Goal: Task Accomplishment & Management: Use online tool/utility

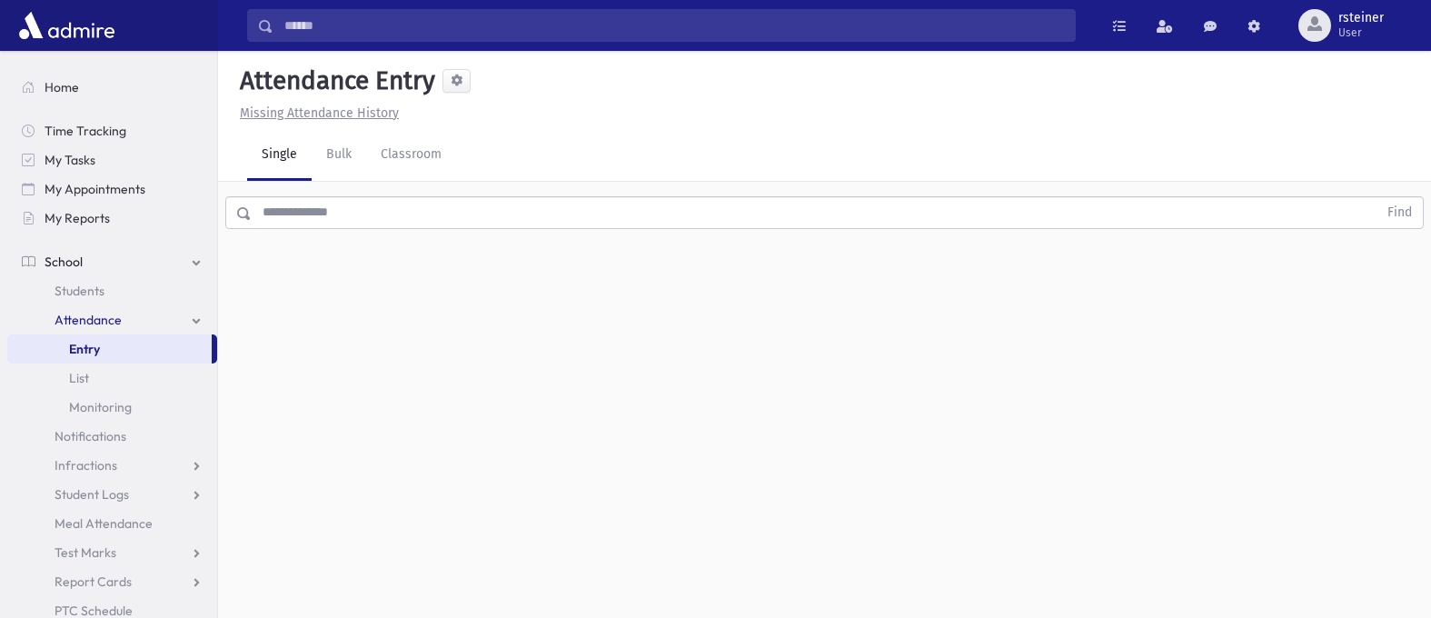
click at [449, 217] on input "text" at bounding box center [815, 212] width 1126 height 33
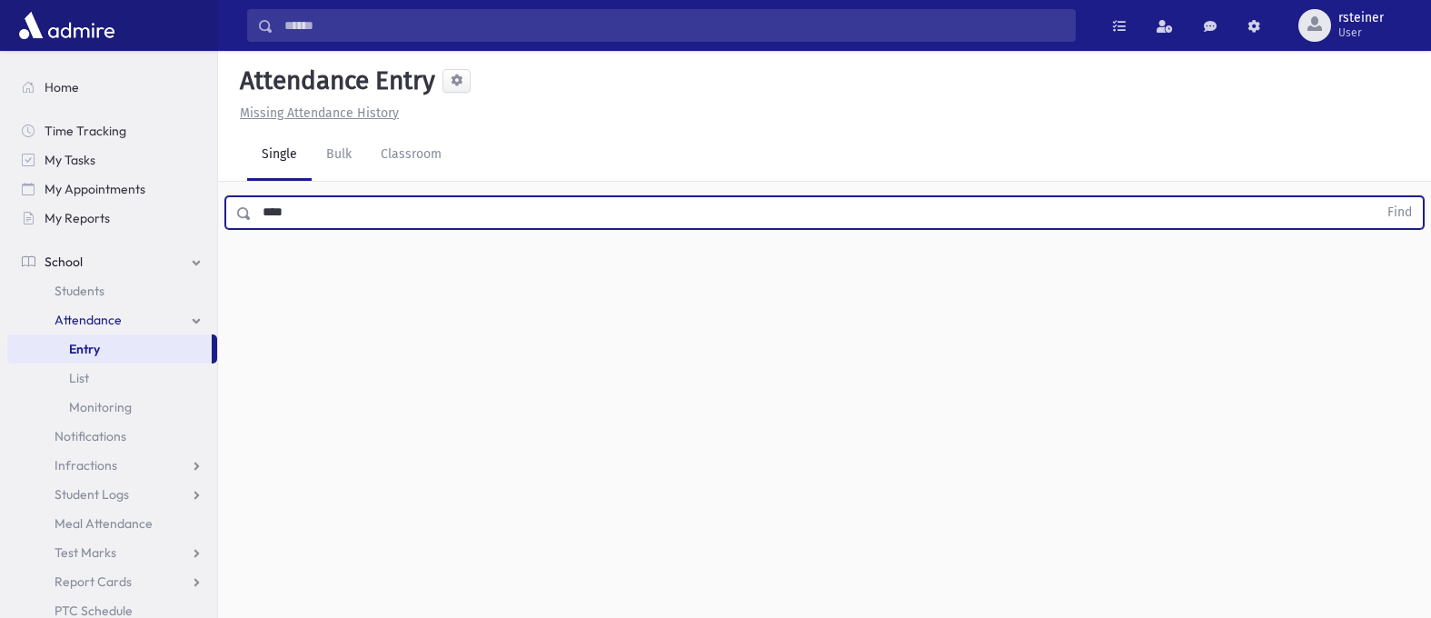
type input "****"
click at [1377, 197] on button "Find" at bounding box center [1400, 212] width 46 height 31
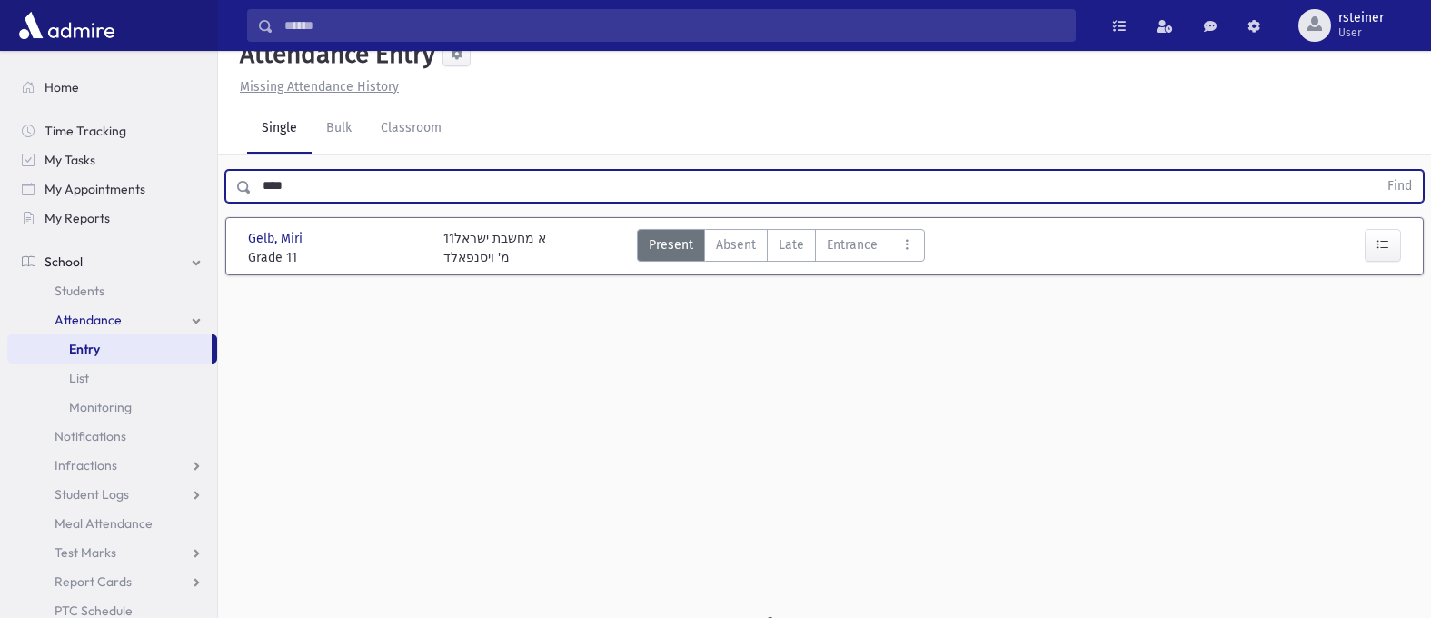
scroll to position [41, 0]
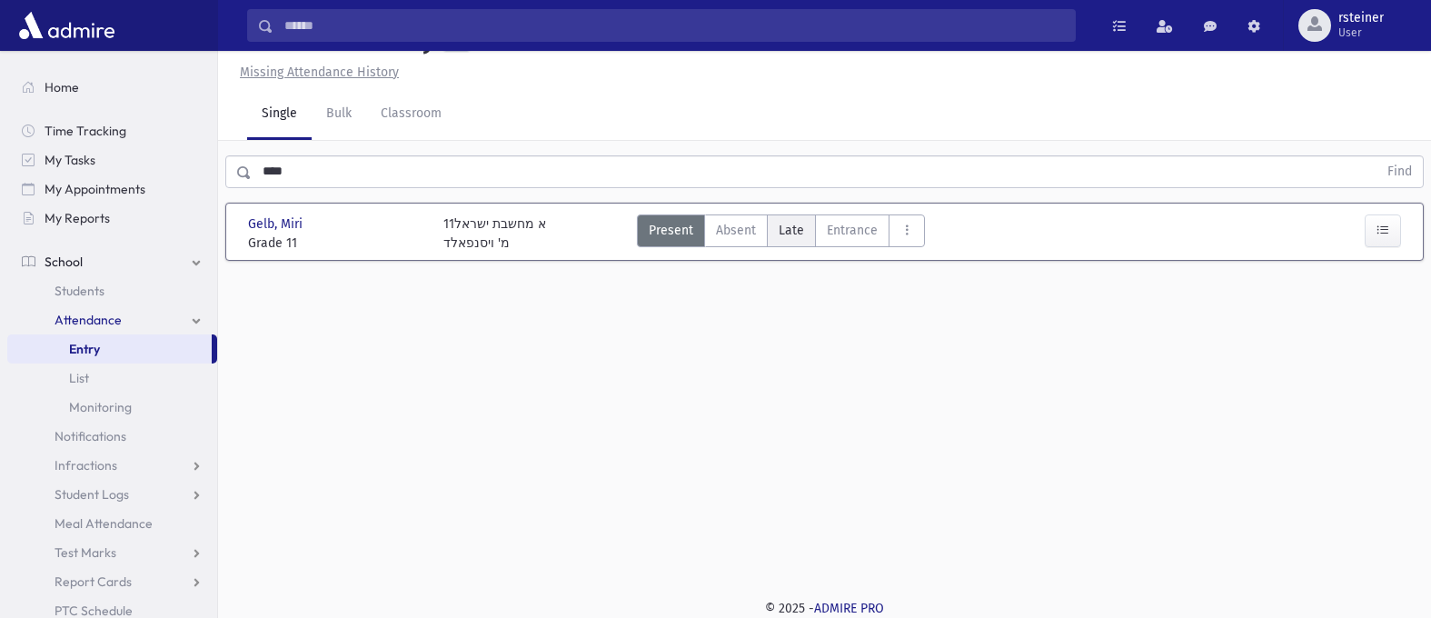
click at [784, 224] on span "Late" at bounding box center [791, 230] width 25 height 19
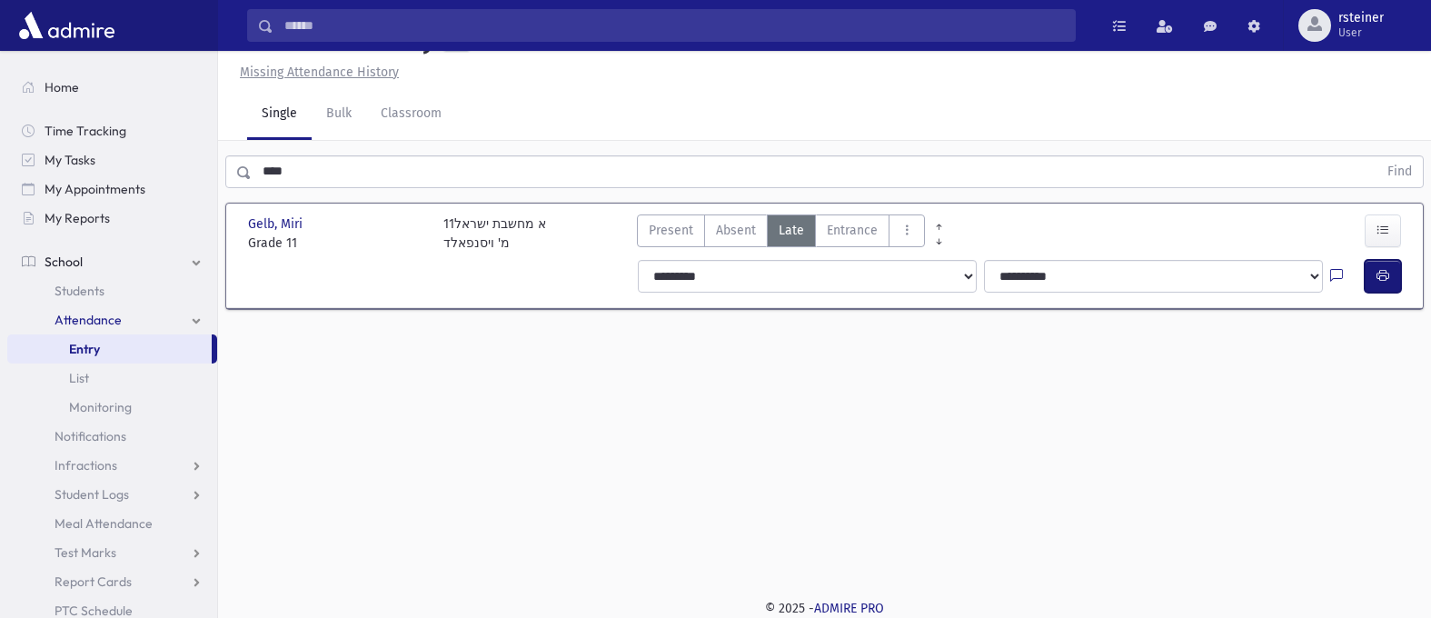
click at [1374, 285] on button "button" at bounding box center [1383, 276] width 36 height 33
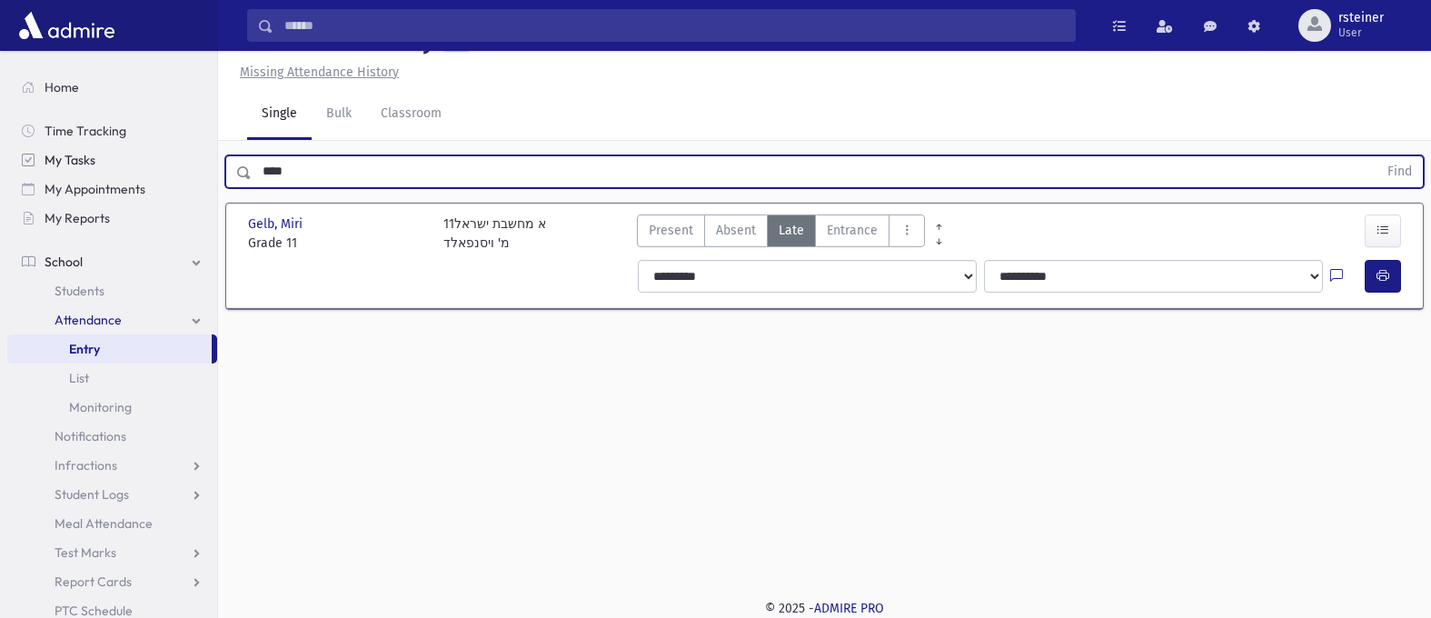
drag, startPoint x: 393, startPoint y: 172, endPoint x: 130, endPoint y: 183, distance: 263.7
click at [157, 176] on div "Search Results Students" at bounding box center [715, 288] width 1431 height 659
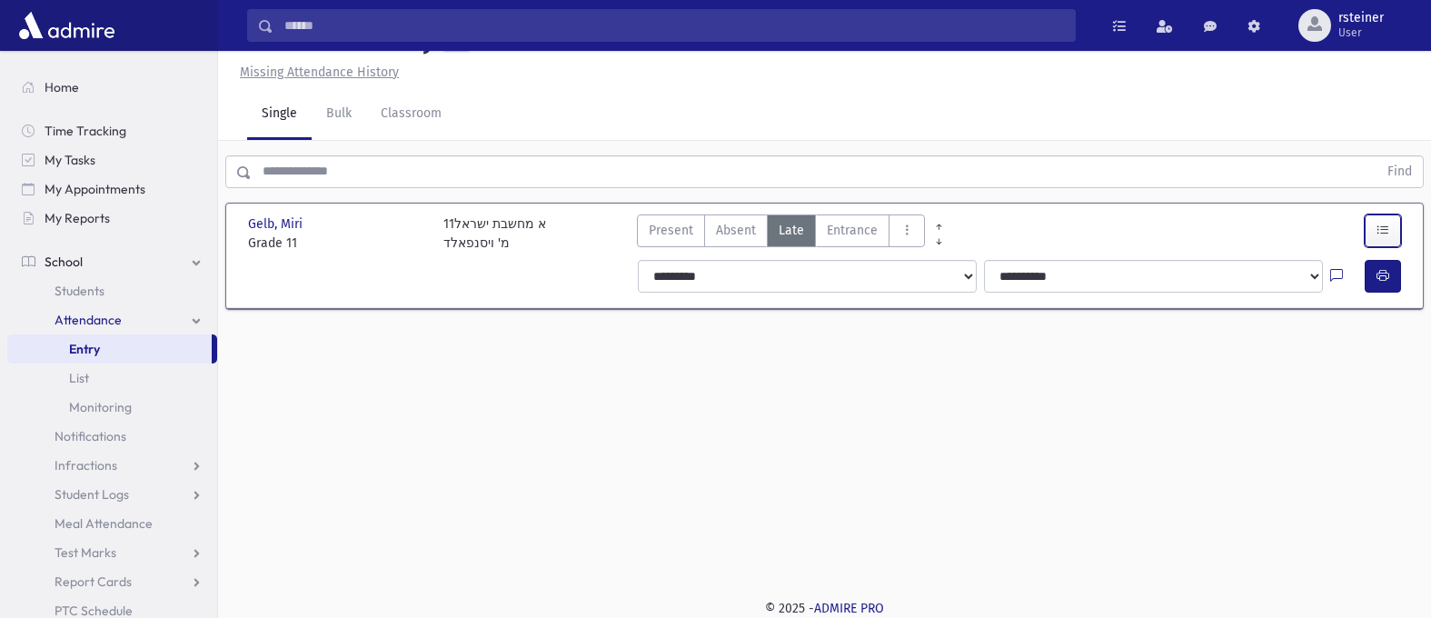
click at [1367, 234] on button "button" at bounding box center [1383, 230] width 36 height 33
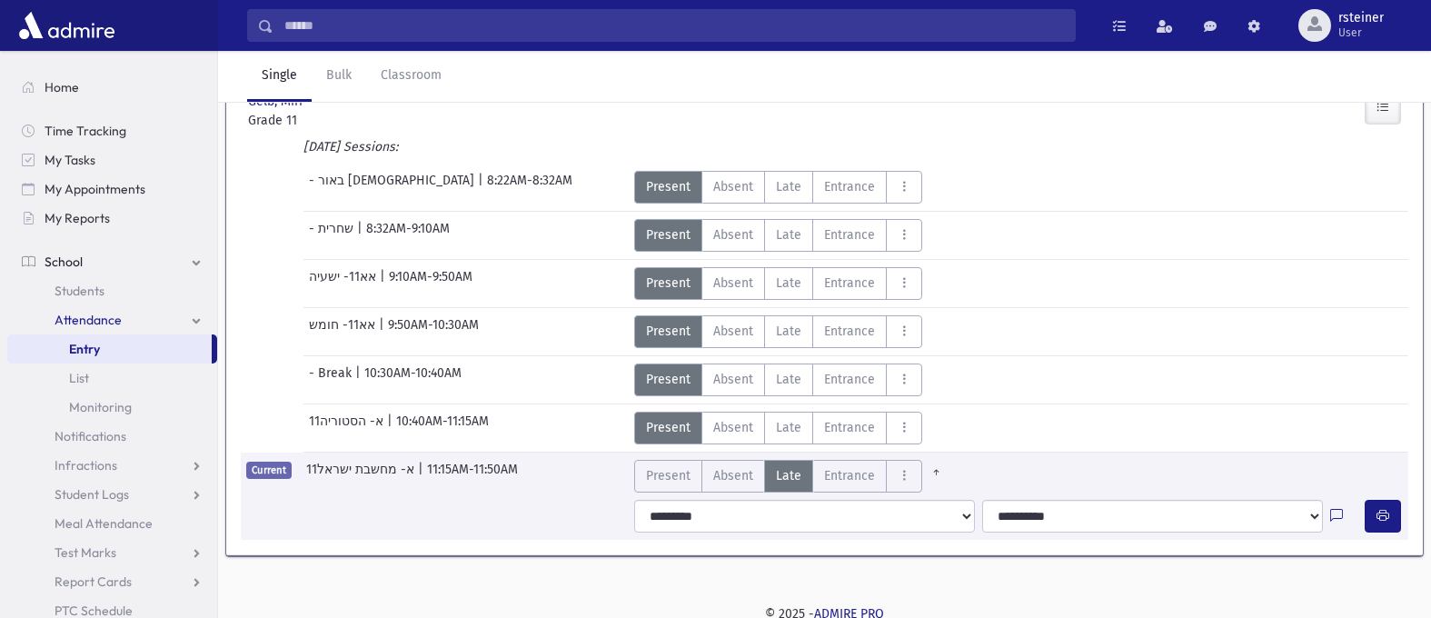
scroll to position [0, 0]
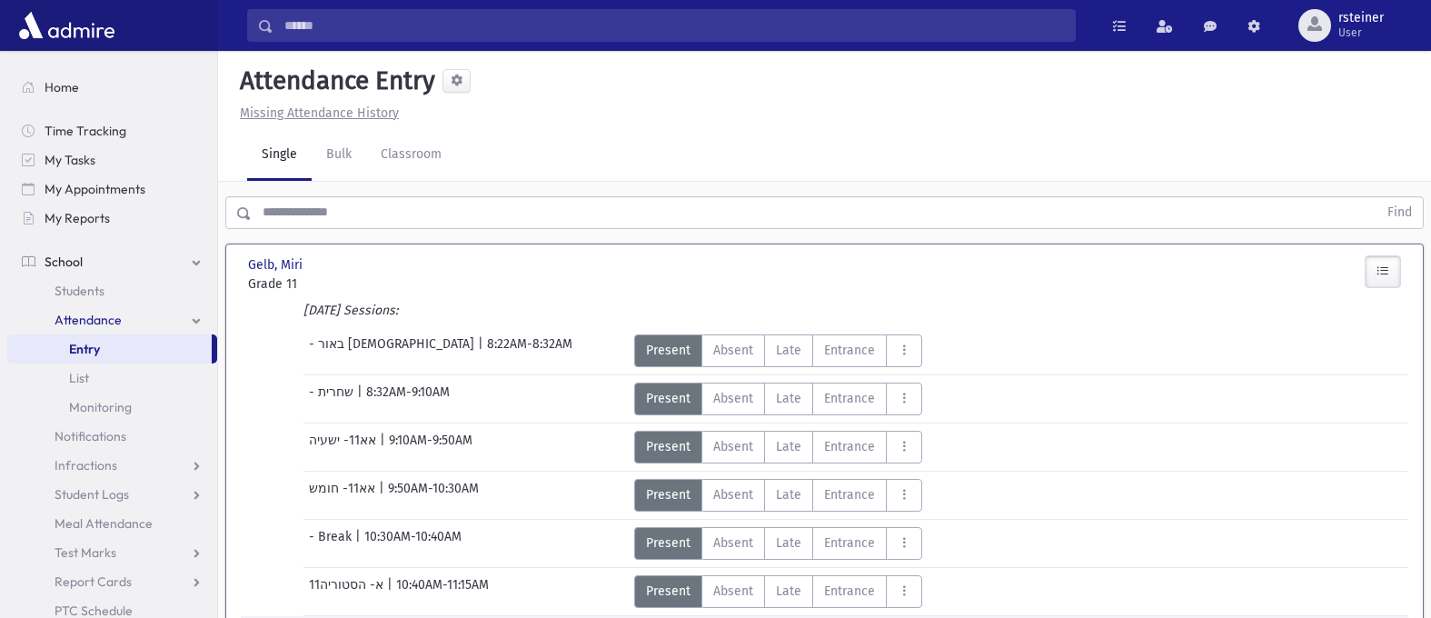
click at [671, 207] on input "text" at bounding box center [815, 212] width 1126 height 33
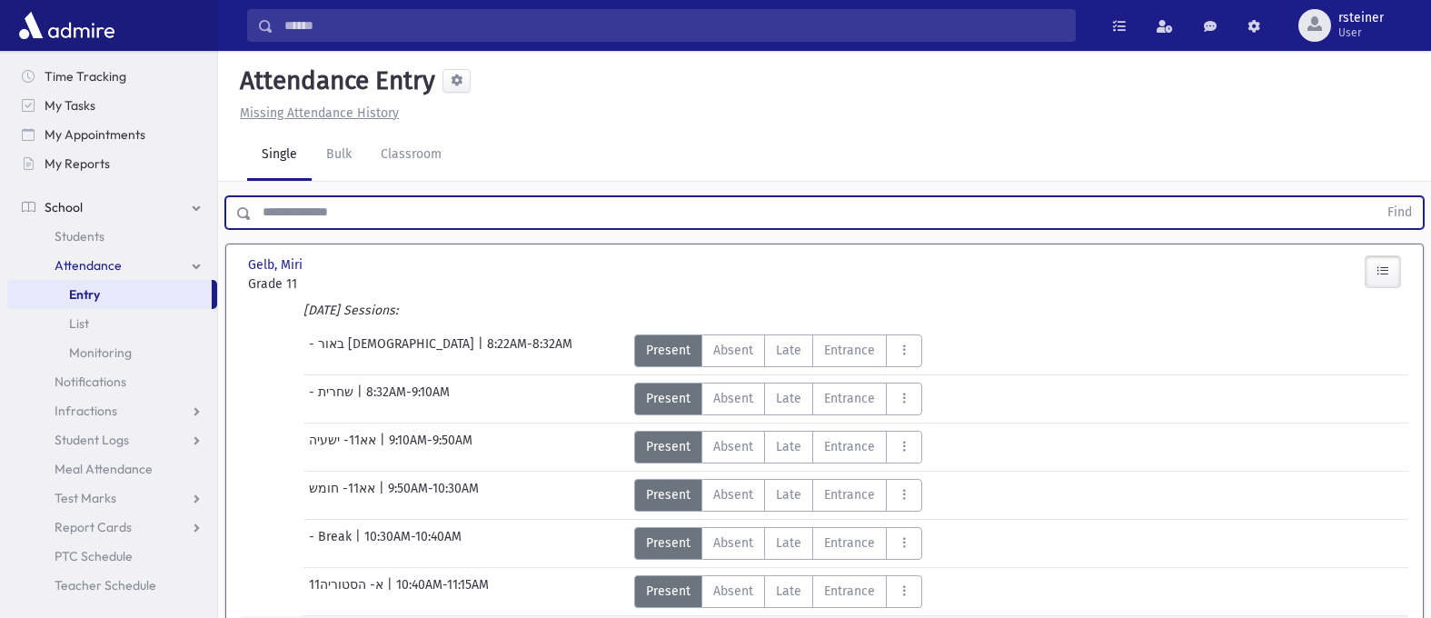
click at [431, 204] on input "text" at bounding box center [815, 212] width 1126 height 33
type input "****"
click at [1377, 197] on button "Find" at bounding box center [1400, 212] width 46 height 31
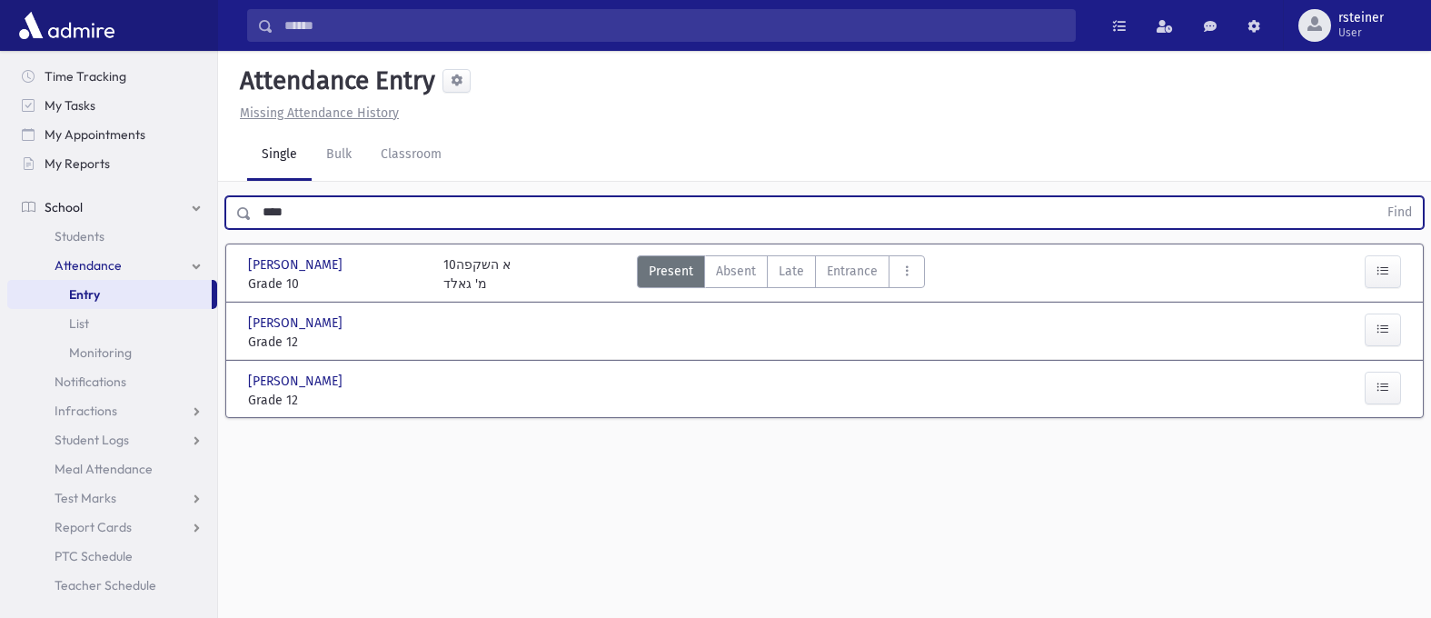
drag, startPoint x: 431, startPoint y: 204, endPoint x: 244, endPoint y: 229, distance: 187.9
click at [244, 229] on div "**** Find" at bounding box center [824, 212] width 1198 height 33
